Goal: Task Accomplishment & Management: Manage account settings

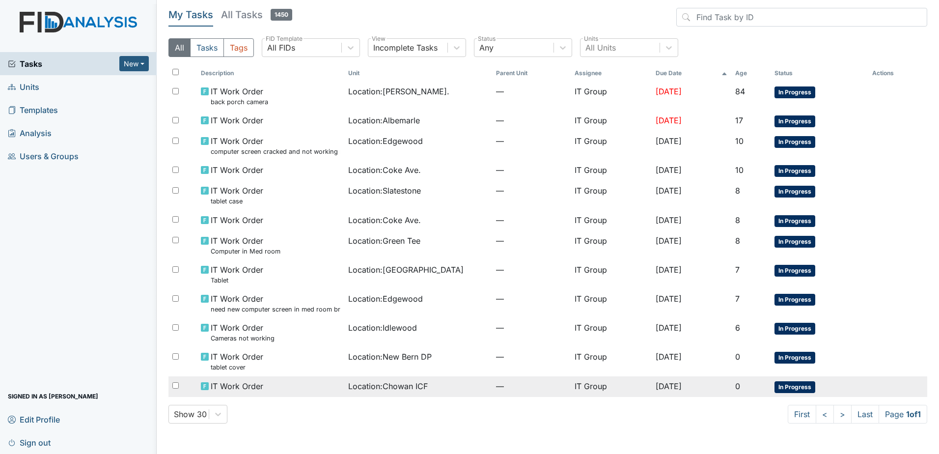
click at [406, 390] on span "Location : Chowan ICF" at bounding box center [388, 386] width 80 height 12
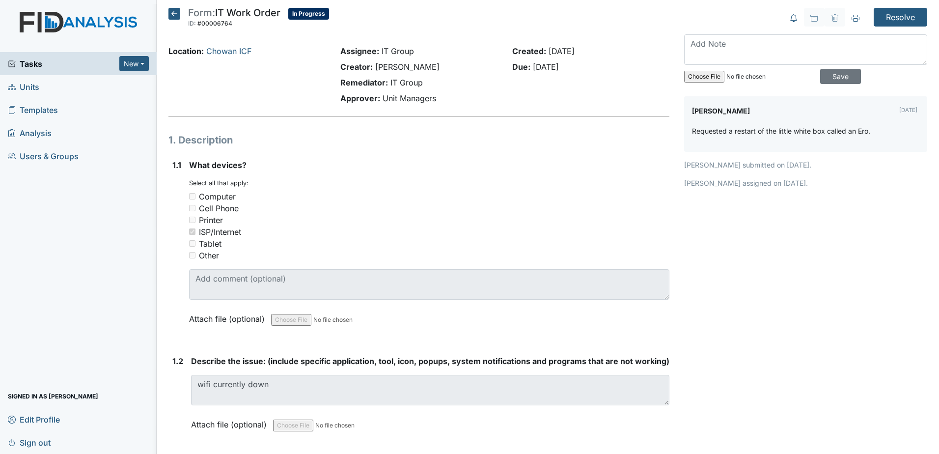
click at [176, 17] on icon at bounding box center [174, 14] width 12 height 12
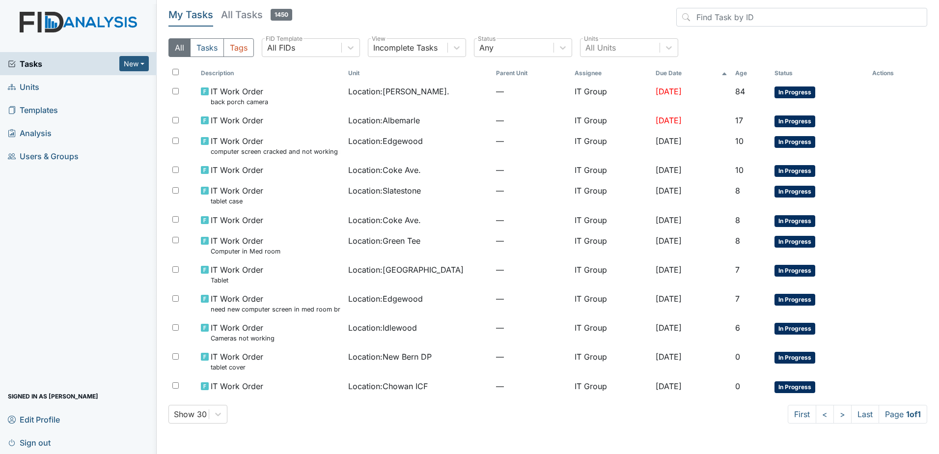
click at [291, 415] on div "Show 30 First < > Last Page 1 of 1" at bounding box center [547, 414] width 759 height 19
